Goal: Transaction & Acquisition: Purchase product/service

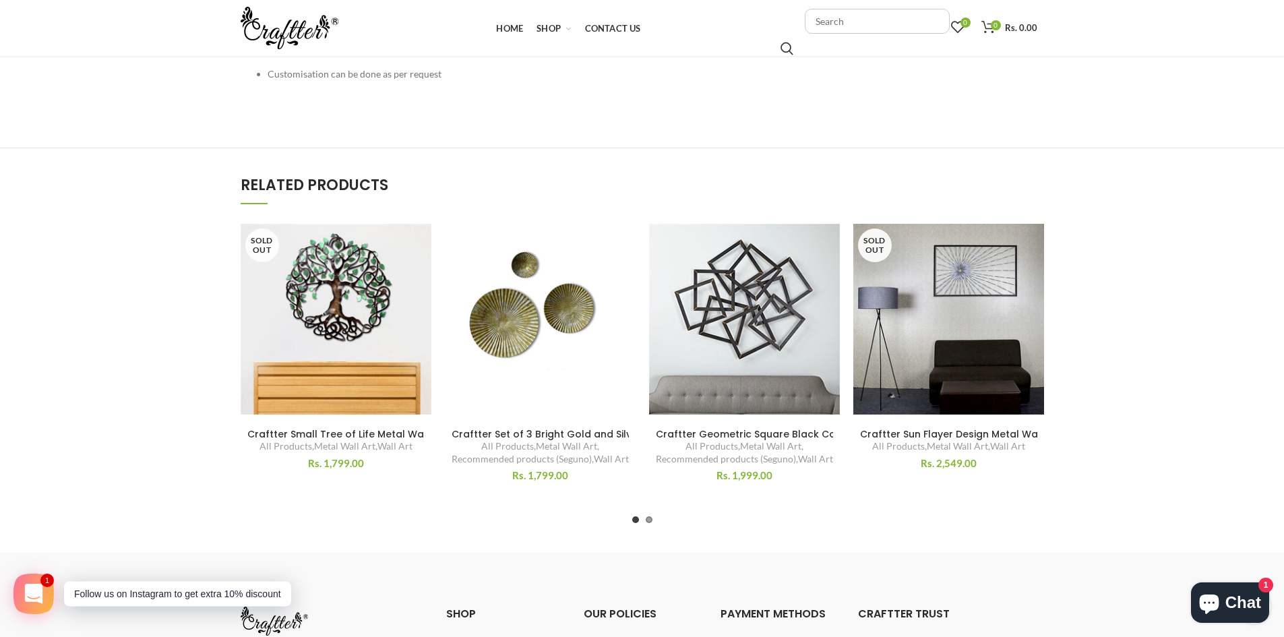
scroll to position [607, 0]
click at [597, 434] on span "Craftter Set of 3 Bright Gold and Silver Color Circles Metal Wall Décor Hanging…" at bounding box center [707, 433] width 510 height 13
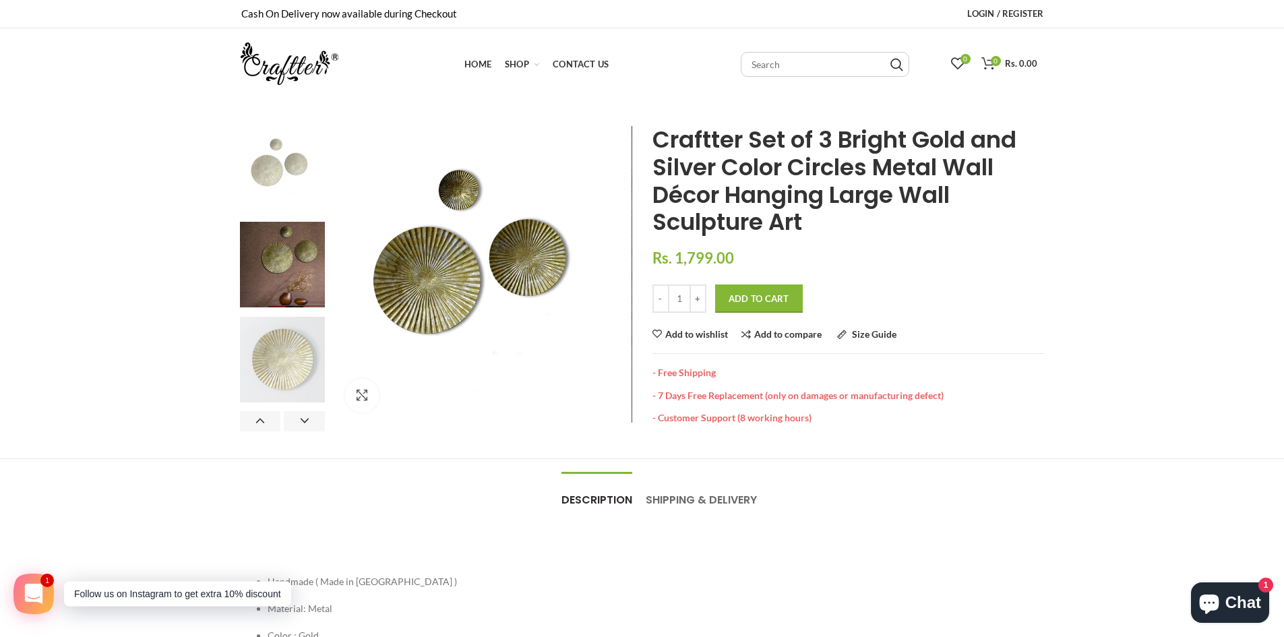
click at [280, 359] on img at bounding box center [283, 360] width 86 height 86
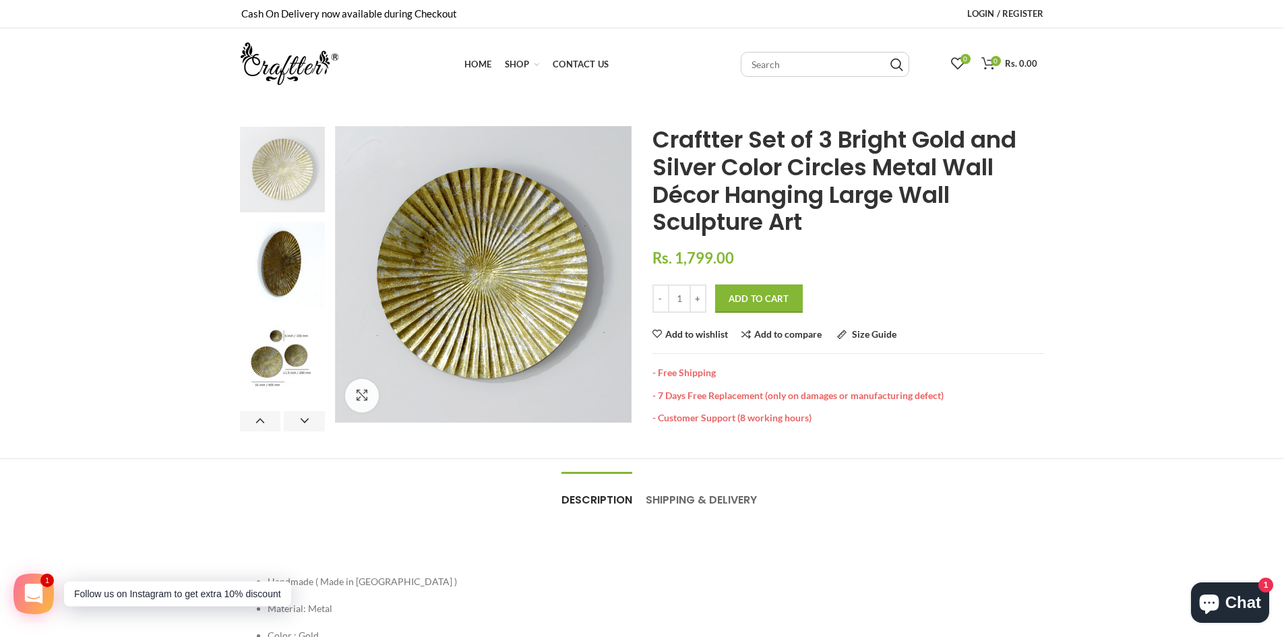
click at [295, 179] on img at bounding box center [283, 170] width 86 height 86
click at [301, 363] on img at bounding box center [283, 361] width 86 height 86
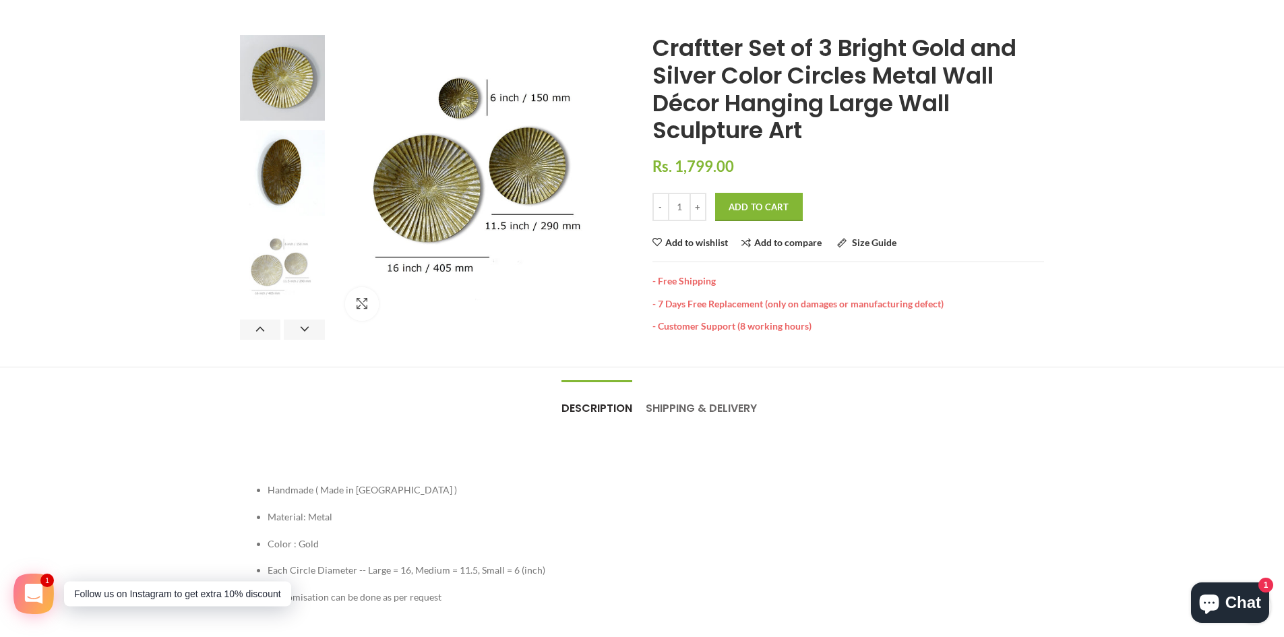
scroll to position [67, 0]
